Goal: Task Accomplishment & Management: Use online tool/utility

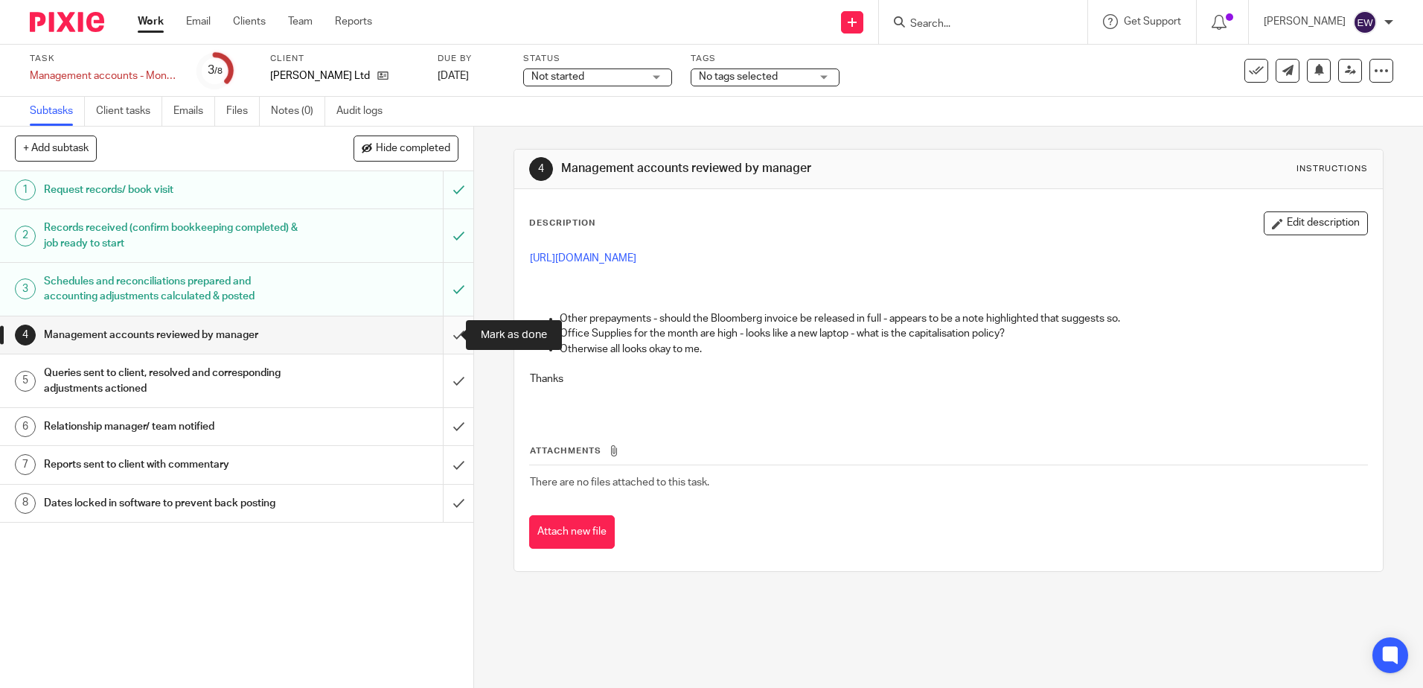
click at [455, 329] on input "submit" at bounding box center [236, 334] width 473 height 37
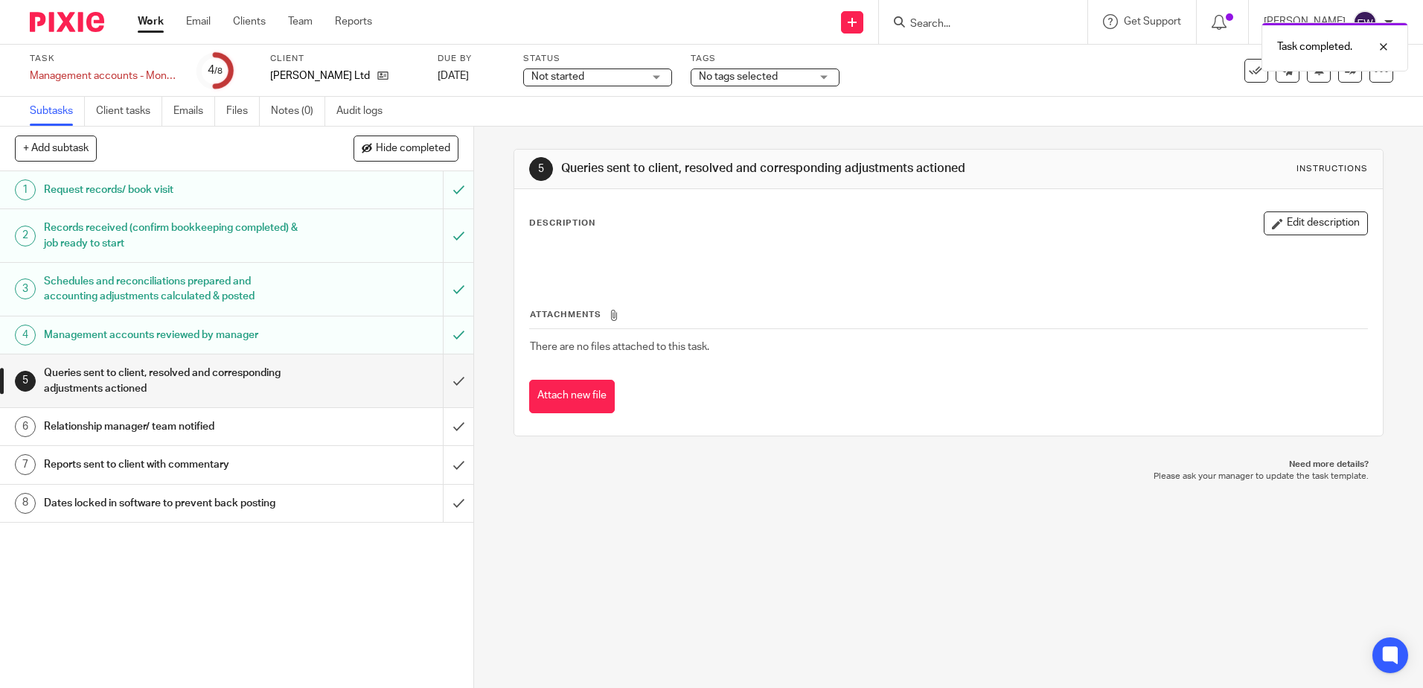
click at [449, 381] on input "submit" at bounding box center [236, 380] width 473 height 53
